Goal: Task Accomplishment & Management: Complete application form

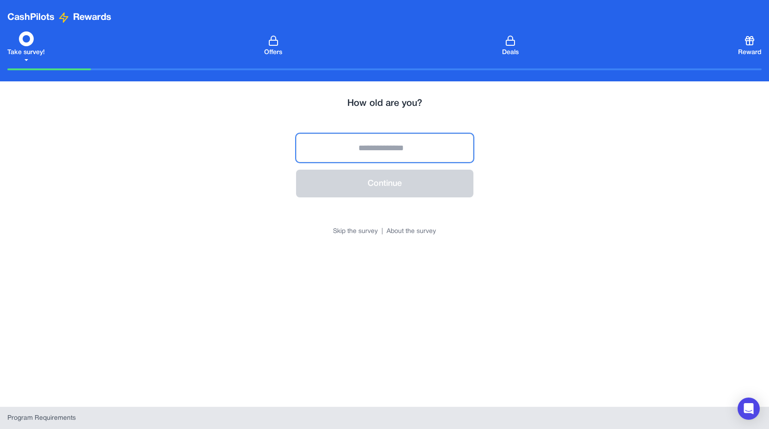
click at [406, 148] on input "number" at bounding box center [384, 148] width 177 height 29
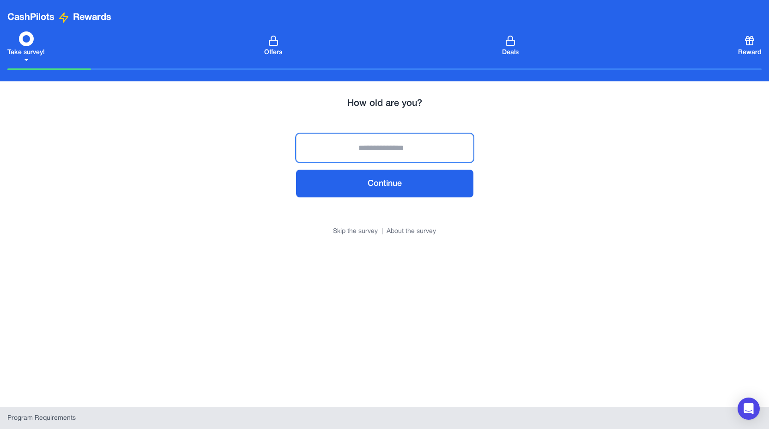
type input "**"
click at [411, 190] on button "Continue" at bounding box center [384, 184] width 177 height 28
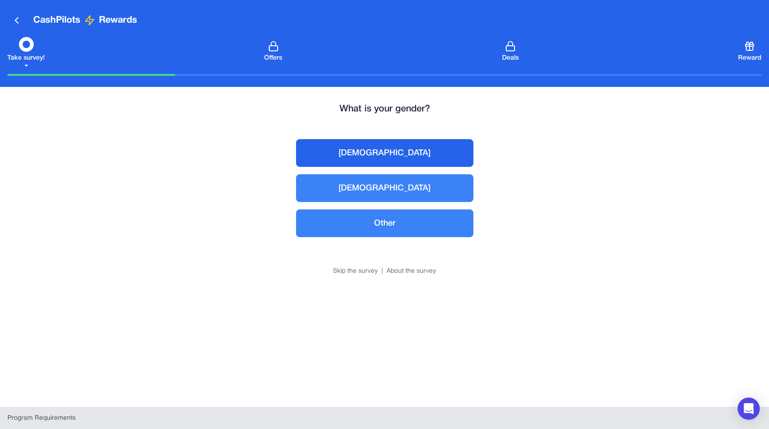
click at [395, 155] on button "[DEMOGRAPHIC_DATA]" at bounding box center [384, 153] width 177 height 28
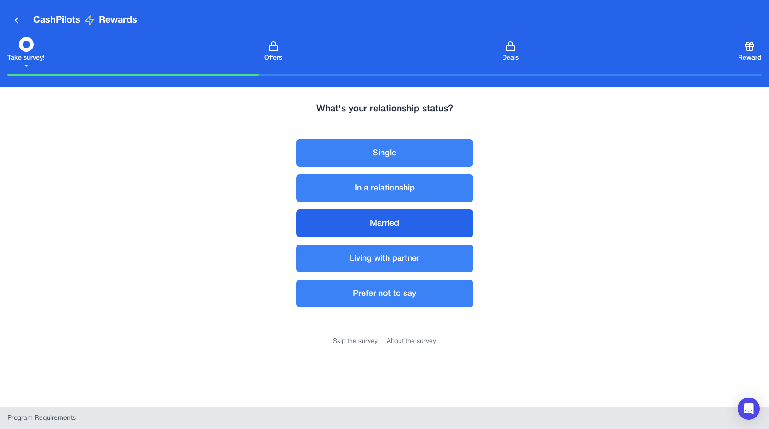
click at [401, 225] on button "Married" at bounding box center [384, 223] width 177 height 28
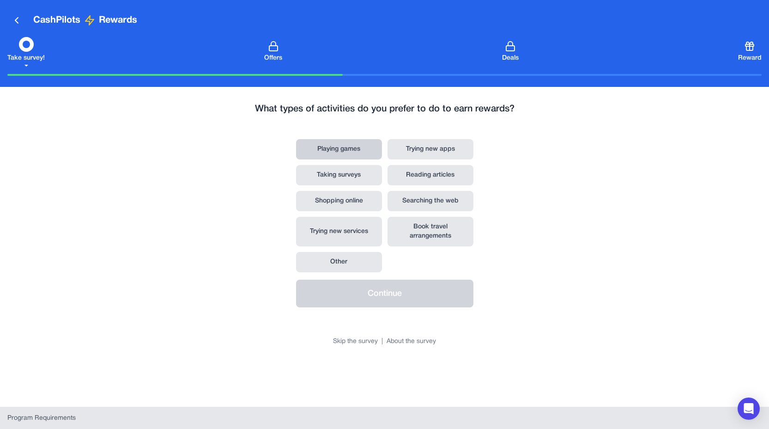
click at [337, 144] on button "Playing games" at bounding box center [339, 149] width 86 height 20
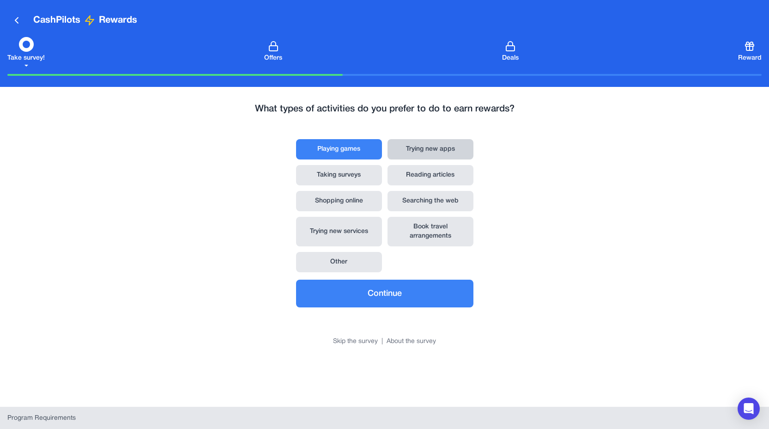
click at [413, 153] on button "Trying new apps" at bounding box center [431, 149] width 86 height 20
click at [413, 176] on button "Reading articles" at bounding box center [431, 175] width 86 height 20
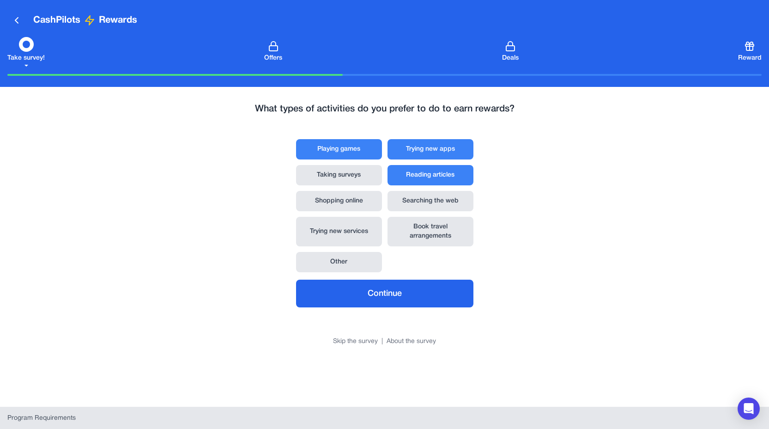
click at [402, 285] on button "Continue" at bounding box center [384, 294] width 177 height 28
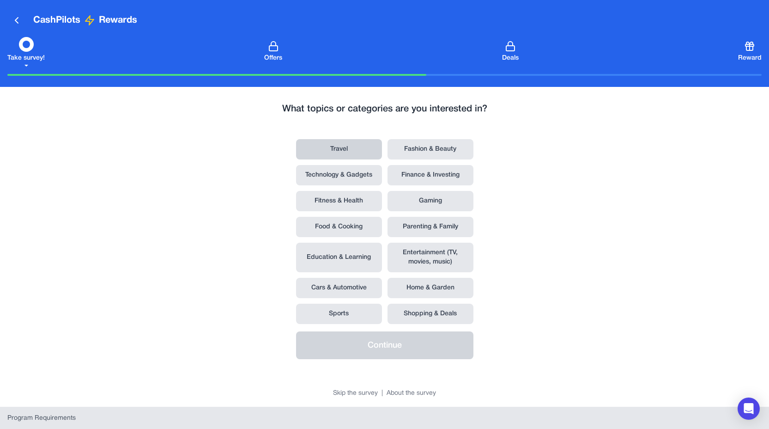
click at [355, 148] on button "Travel" at bounding box center [339, 149] width 86 height 20
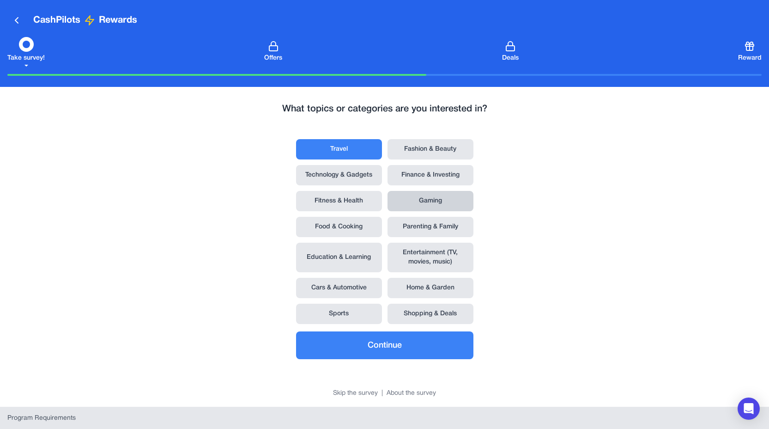
click at [429, 198] on button "Gaming" at bounding box center [431, 201] width 86 height 20
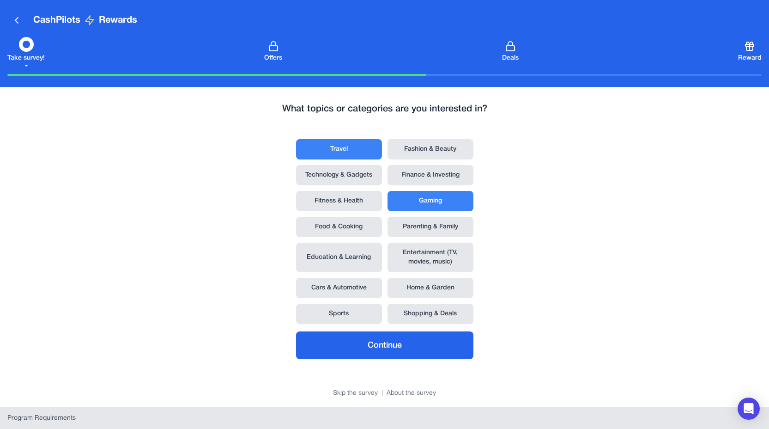
click at [399, 346] on button "Continue" at bounding box center [384, 345] width 177 height 28
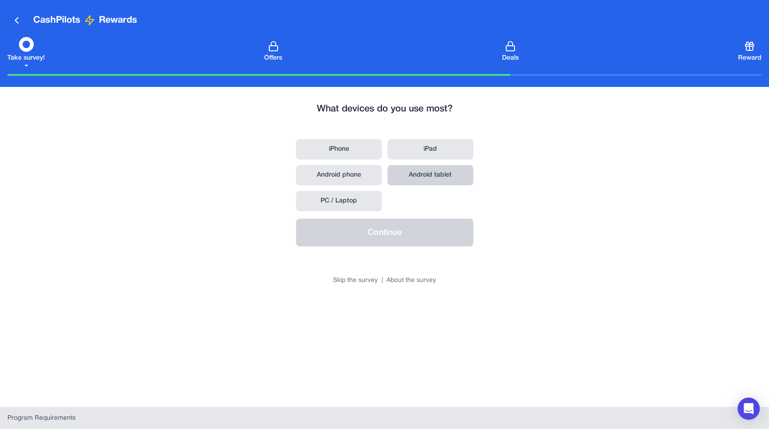
click at [433, 177] on button "Android tablet" at bounding box center [431, 175] width 86 height 20
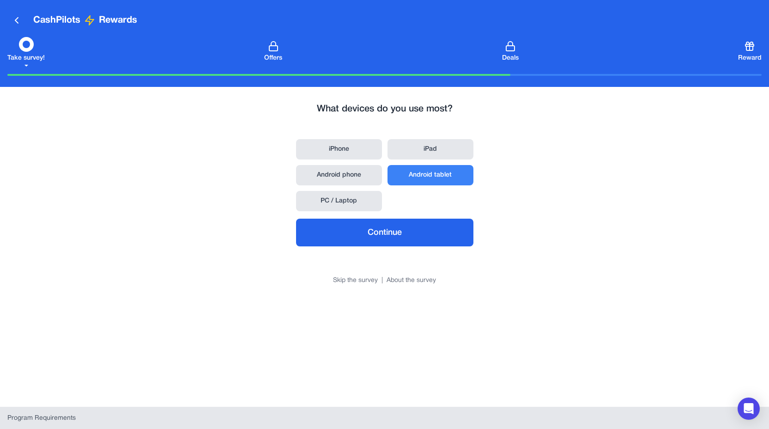
click at [407, 232] on button "Continue" at bounding box center [384, 233] width 177 height 28
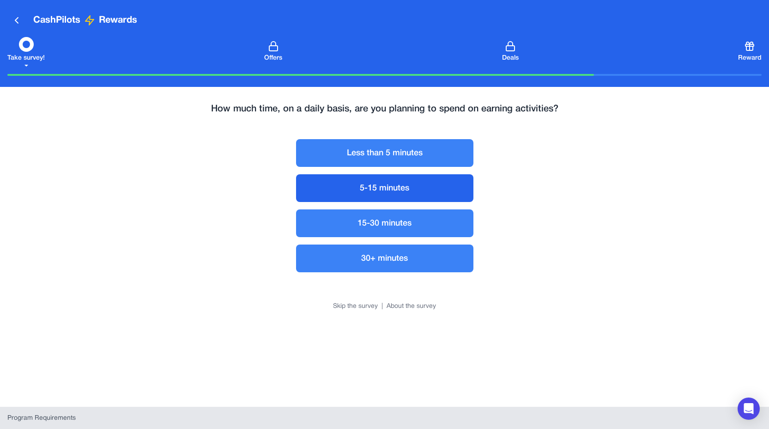
click at [385, 183] on button "5-15 minutes" at bounding box center [384, 188] width 177 height 28
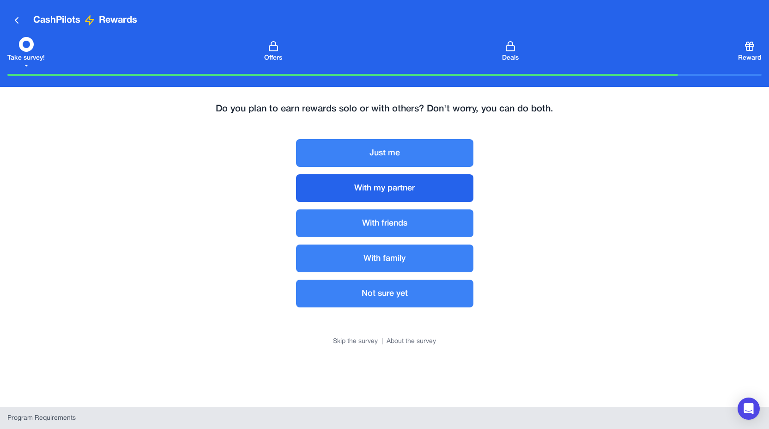
click at [435, 188] on button "With my partner" at bounding box center [384, 188] width 177 height 28
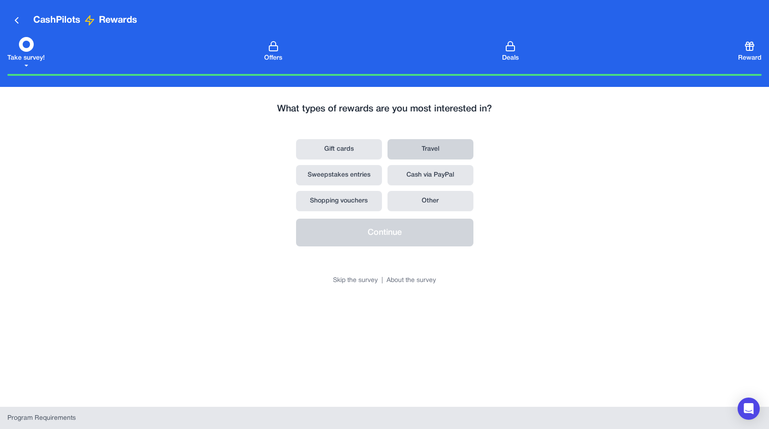
click at [415, 148] on button "Travel" at bounding box center [431, 149] width 86 height 20
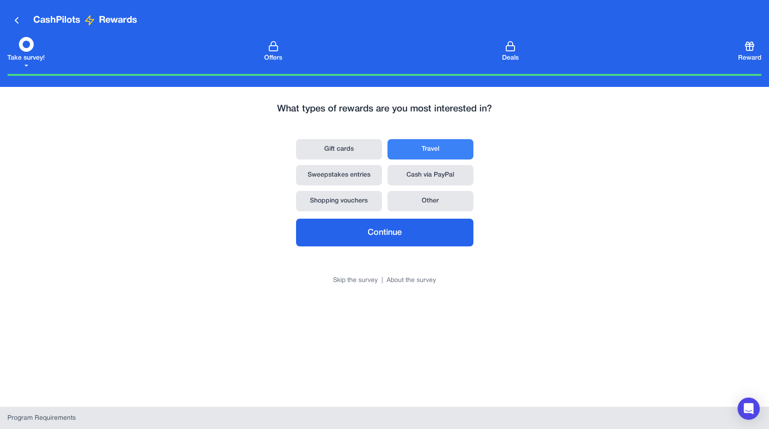
click at [406, 237] on button "Continue" at bounding box center [384, 233] width 177 height 28
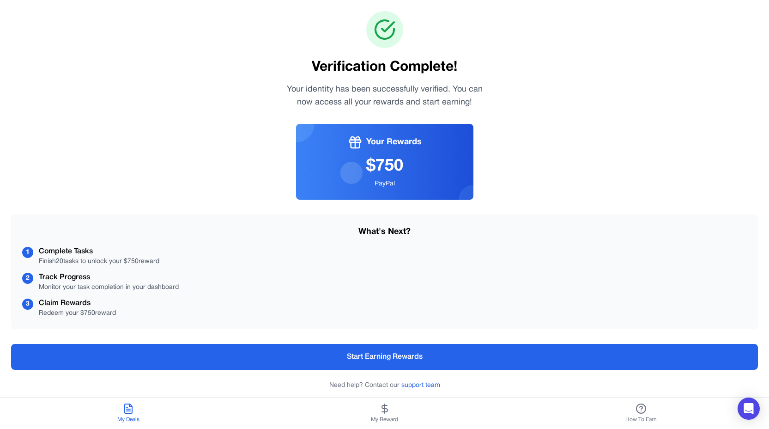
scroll to position [70, 0]
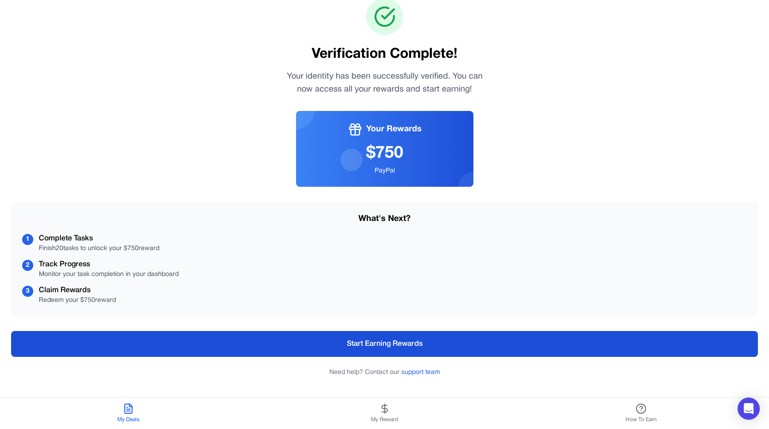
click at [408, 343] on button "Start Earning Rewards" at bounding box center [384, 344] width 747 height 26
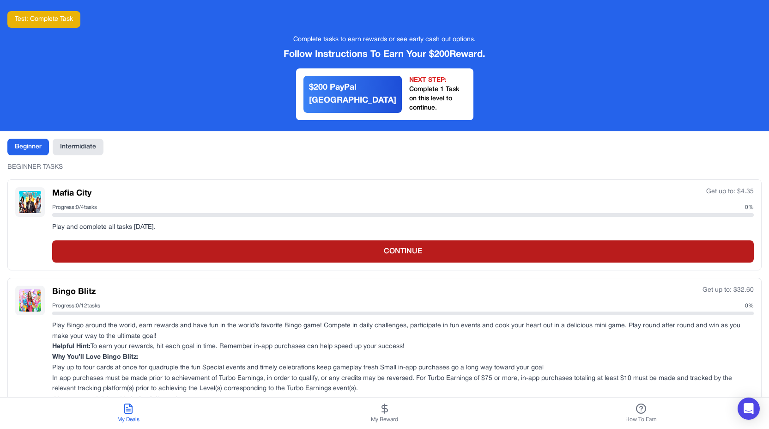
click at [239, 240] on button "CONTINUE" at bounding box center [403, 251] width 702 height 22
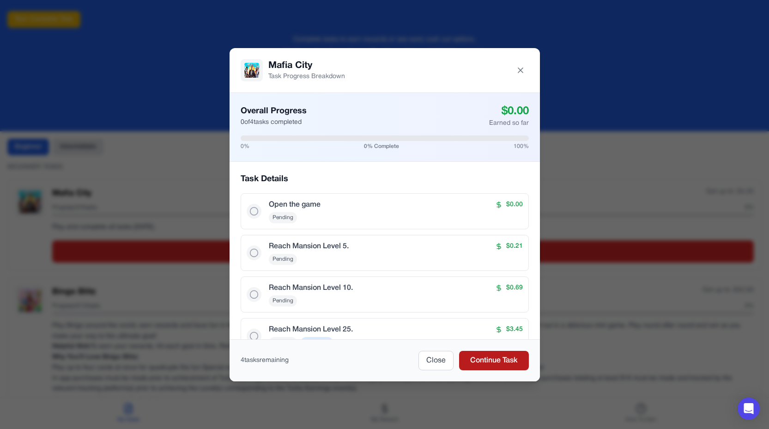
click at [517, 362] on button "Continue Task" at bounding box center [494, 360] width 70 height 19
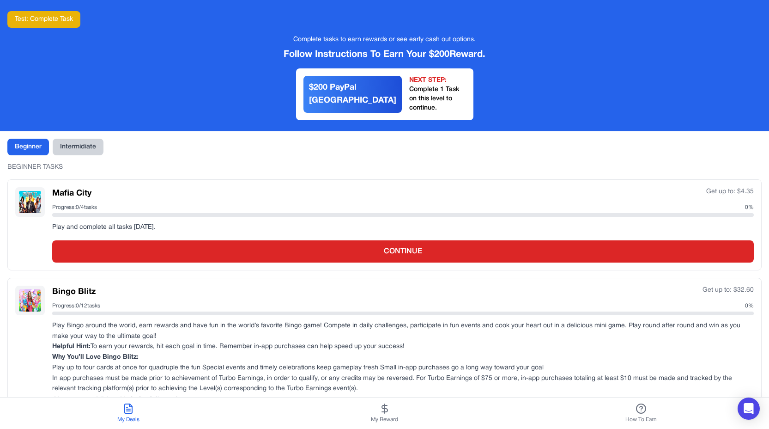
click at [90, 144] on button "Intermidiate" at bounding box center [78, 147] width 51 height 17
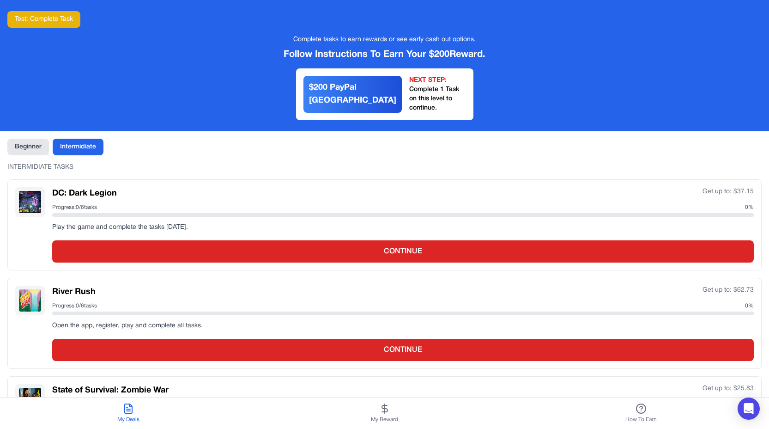
click at [172, 188] on div "DC: Dark Legion Get up to: $ 37.15" at bounding box center [403, 193] width 702 height 13
click at [277, 212] on div "DC: Dark Legion Get up to: $ 37.15 Progress: 0 / 6 tasks 0 % Play the game and …" at bounding box center [403, 224] width 702 height 75
click at [168, 224] on div "DC: Dark Legion Get up to: $ 37.15 Progress: 0 / 6 tasks 0 % Play the game and …" at bounding box center [403, 224] width 702 height 75
click at [21, 146] on div "Beginner Intermidiate INTERMIDIATE TASKS DC: Dark Legion Get up to: $ 37.15 Pro…" at bounding box center [384, 302] width 769 height 343
click at [29, 139] on button "Beginner" at bounding box center [28, 147] width 42 height 17
